Goal: Entertainment & Leisure: Consume media (video, audio)

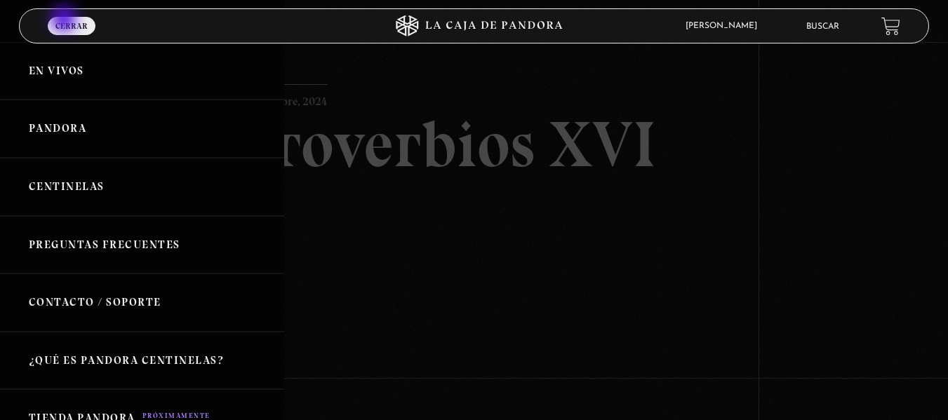
scroll to position [70, 0]
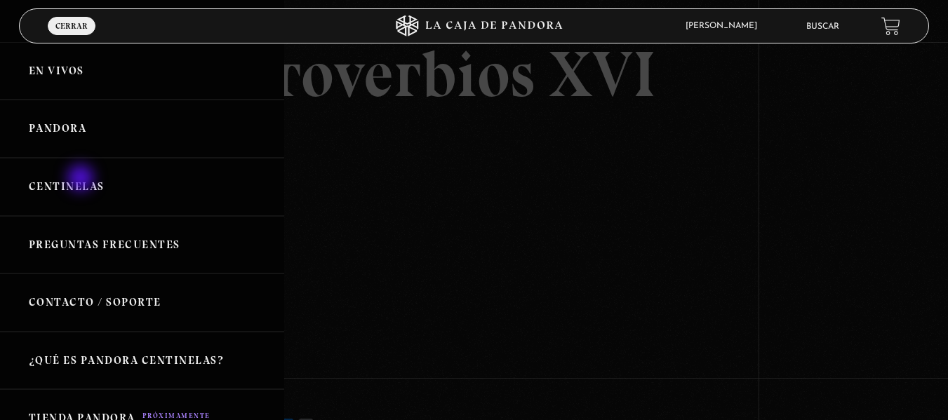
click at [82, 180] on link "Centinelas" at bounding box center [142, 187] width 284 height 58
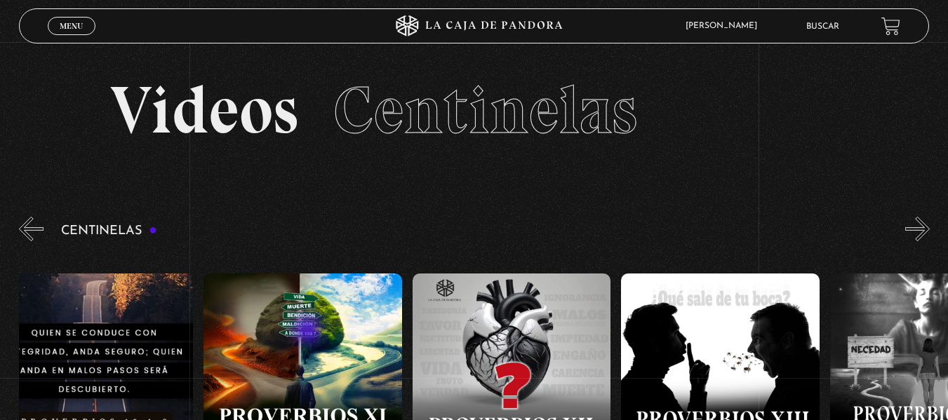
drag, startPoint x: 830, startPoint y: 289, endPoint x: 296, endPoint y: 333, distance: 536.0
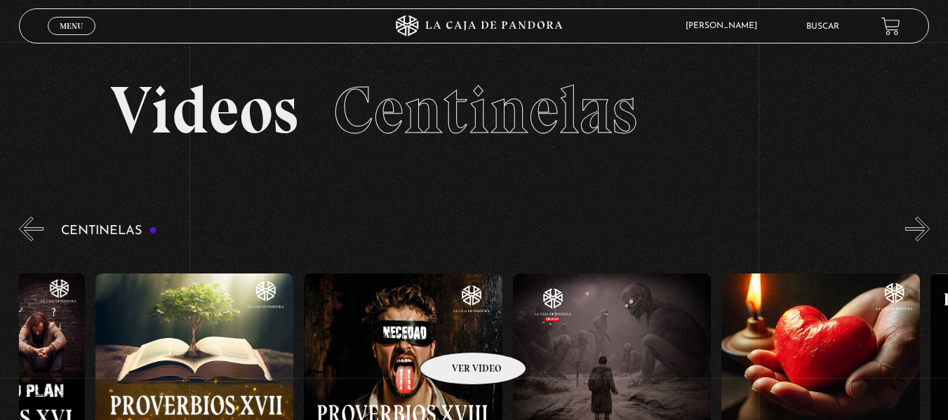
drag, startPoint x: 703, startPoint y: 297, endPoint x: 460, endPoint y: 328, distance: 244.8
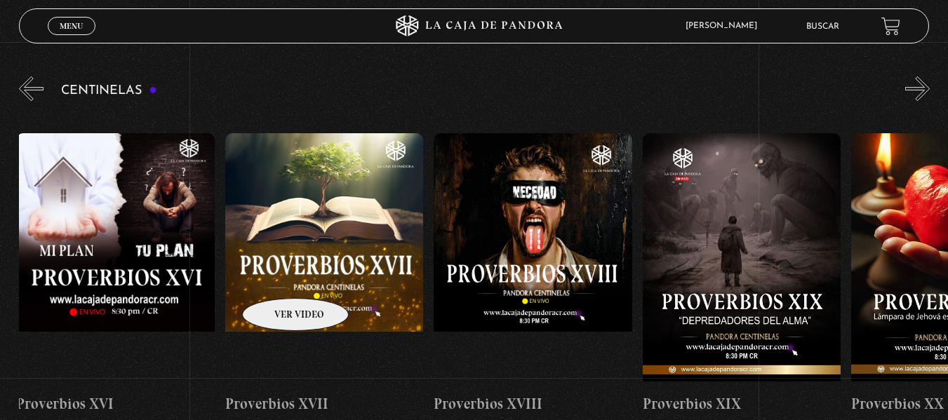
scroll to position [0, 3717]
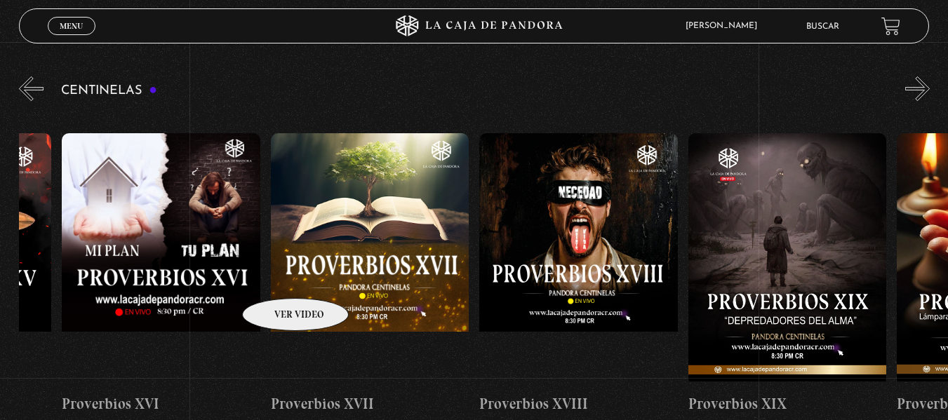
drag, startPoint x: 256, startPoint y: 280, endPoint x: 290, endPoint y: 277, distance: 33.9
click at [290, 277] on figure at bounding box center [370, 259] width 199 height 253
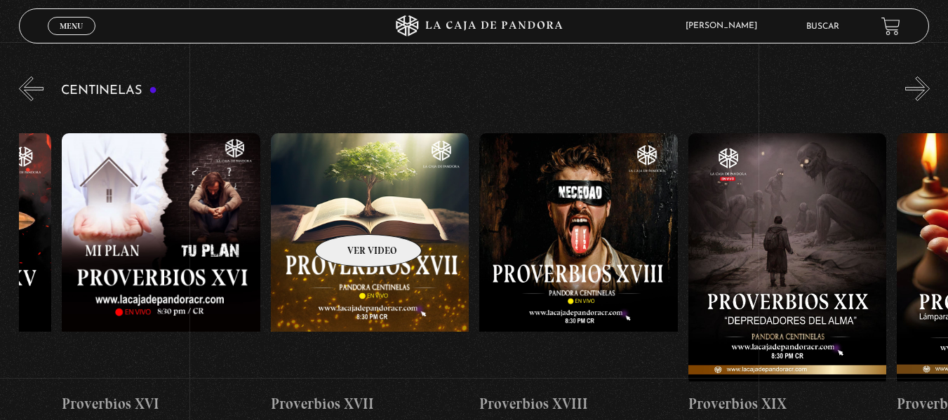
click at [350, 213] on figure at bounding box center [370, 259] width 199 height 253
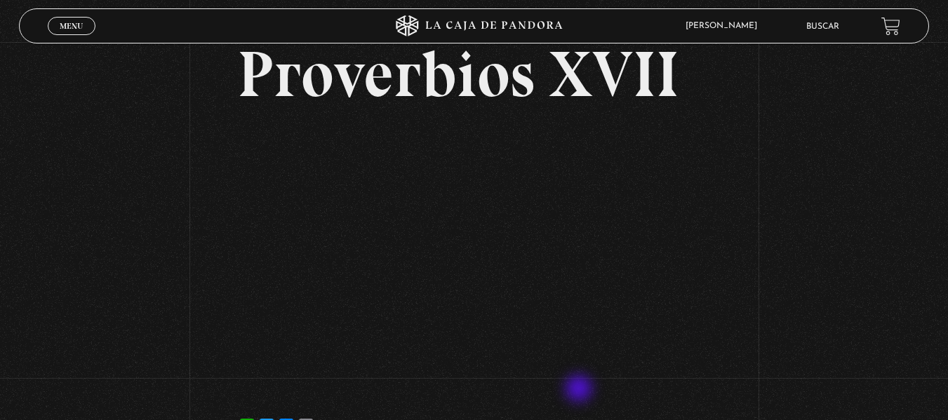
scroll to position [140, 0]
